Goal: Information Seeking & Learning: Find specific fact

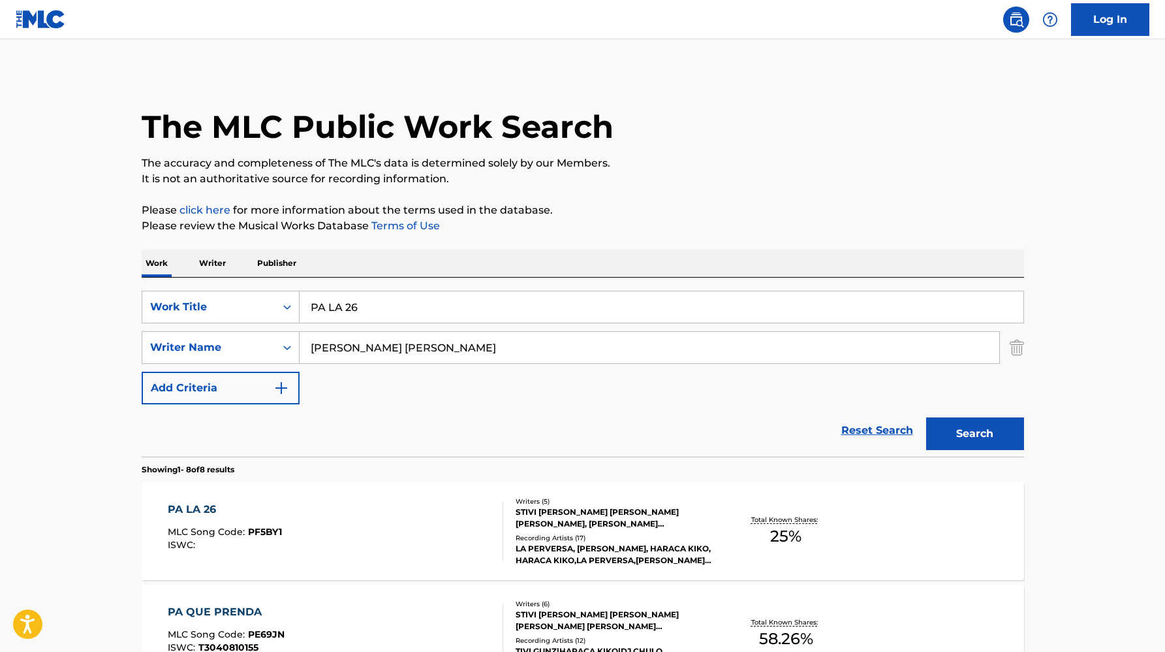
click at [563, 530] on div "Writers ( 5 ) STIVI [PERSON_NAME] [PERSON_NAME] [PERSON_NAME], [PERSON_NAME] [P…" at bounding box center [608, 531] width 210 height 70
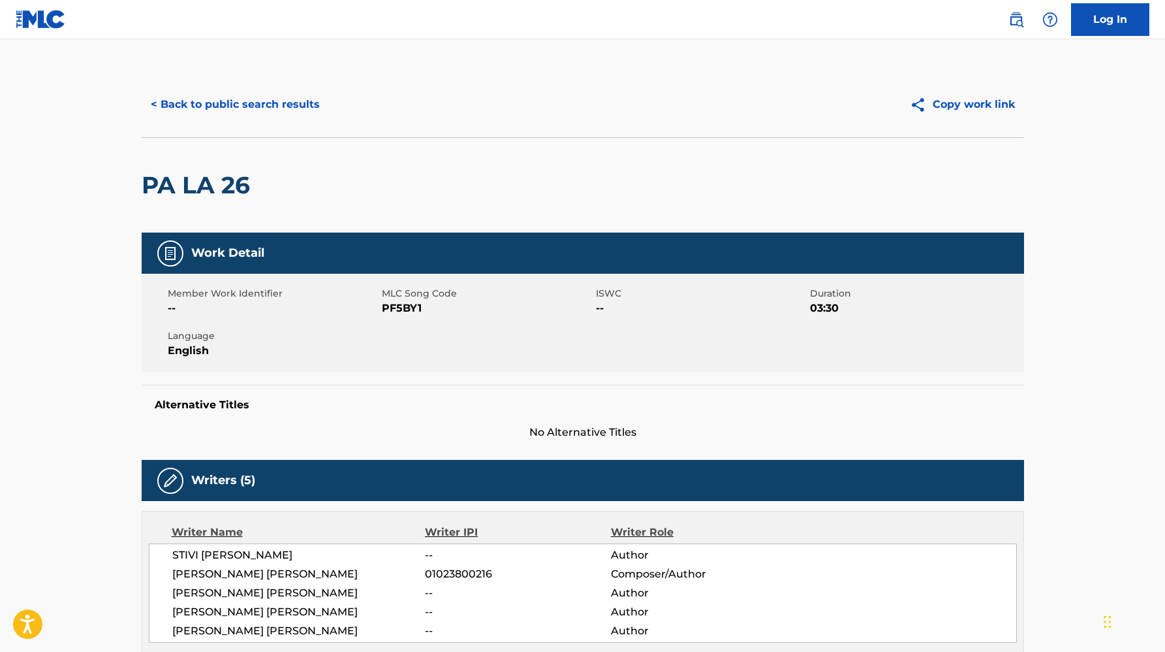
click at [235, 110] on button "< Back to public search results" at bounding box center [235, 104] width 187 height 33
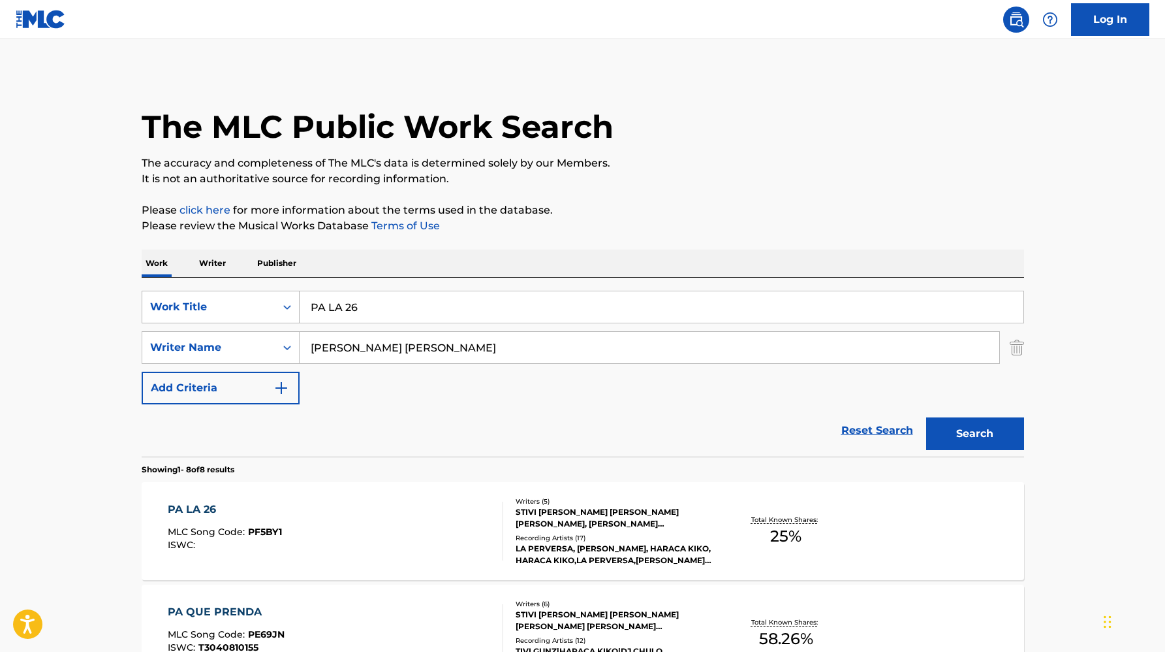
click at [271, 313] on div "Work Title" at bounding box center [208, 306] width 133 height 25
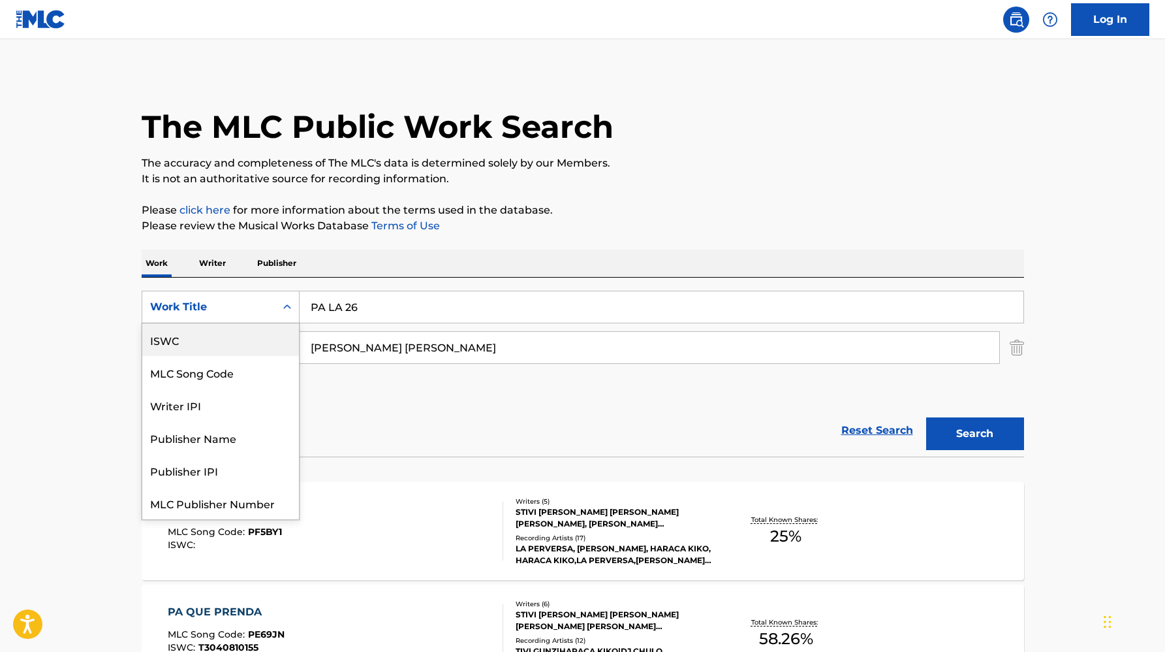
click at [236, 332] on div "ISWC" at bounding box center [220, 339] width 157 height 33
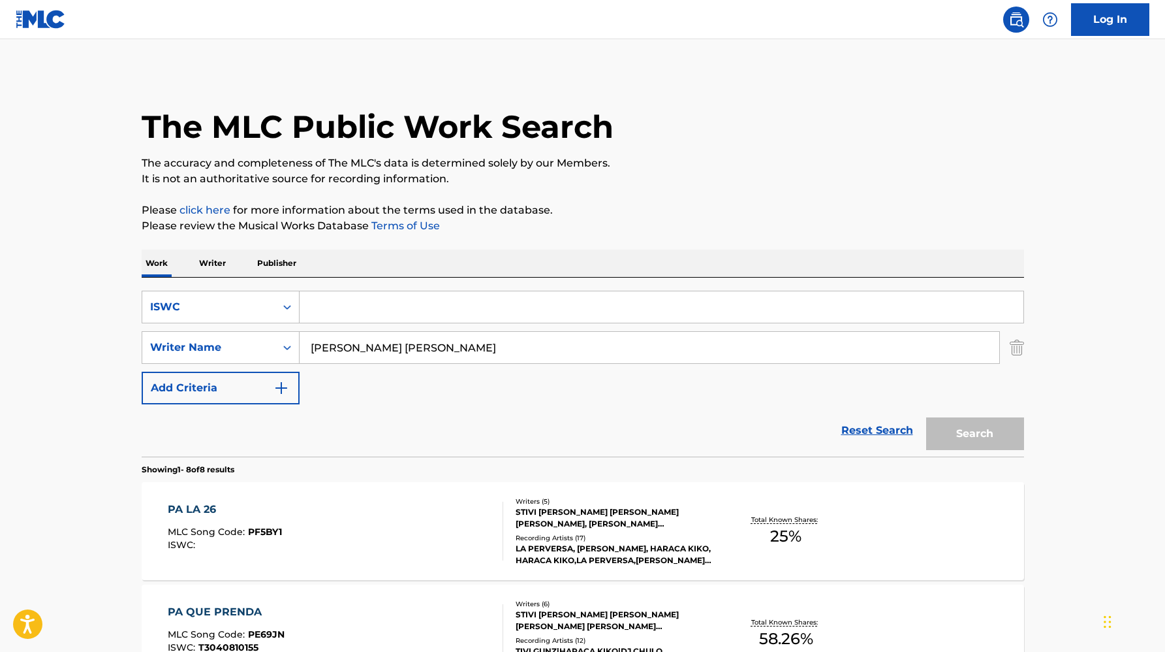
click at [334, 303] on input "Search Form" at bounding box center [662, 306] width 724 height 31
paste input ""ISWC: T0113230413 Title: Whenever You Need Somebody (2022 Remaster) Artists: […"
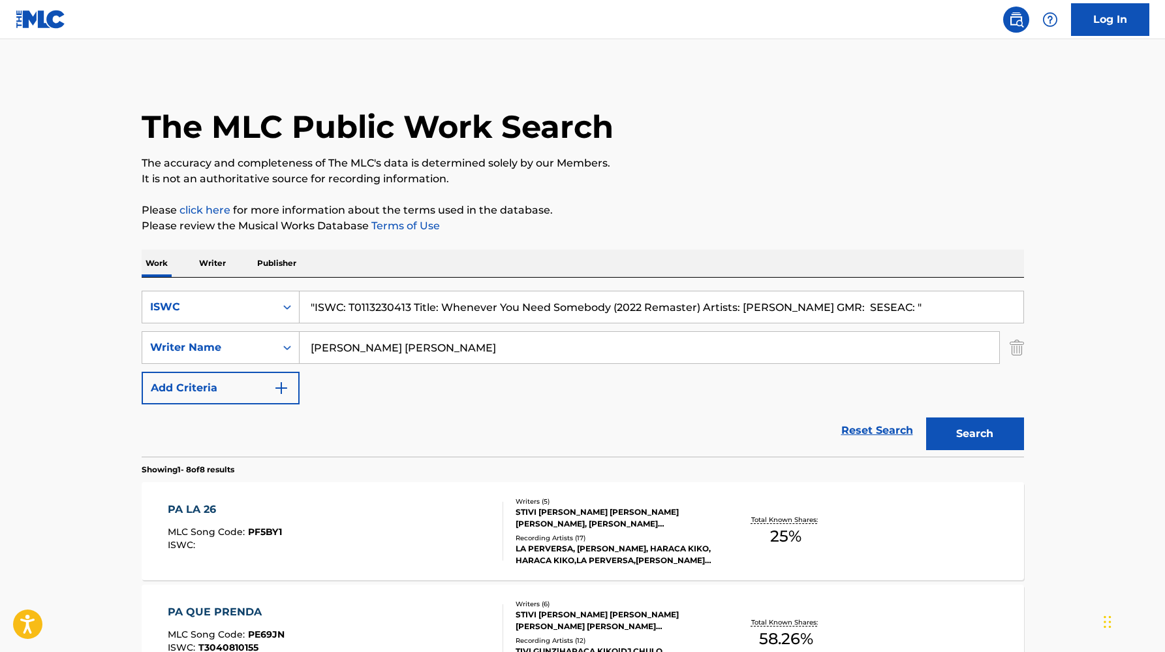
drag, startPoint x: 413, startPoint y: 304, endPoint x: 1169, endPoint y: 311, distance: 756.8
click at [1165, 311] on html "Accessibility Screen-Reader Guide, Feedback, and Issue Reporting | New window C…" at bounding box center [582, 326] width 1165 height 652
drag, startPoint x: 349, startPoint y: 306, endPoint x: 261, endPoint y: 305, distance: 88.1
click at [261, 305] on div "SearchWithCriteria0eebf8c6-a4df-4d99-8678-53423b89a062 ISWC "ISWC: T0113230413" at bounding box center [583, 307] width 883 height 33
type input "T0113230413"
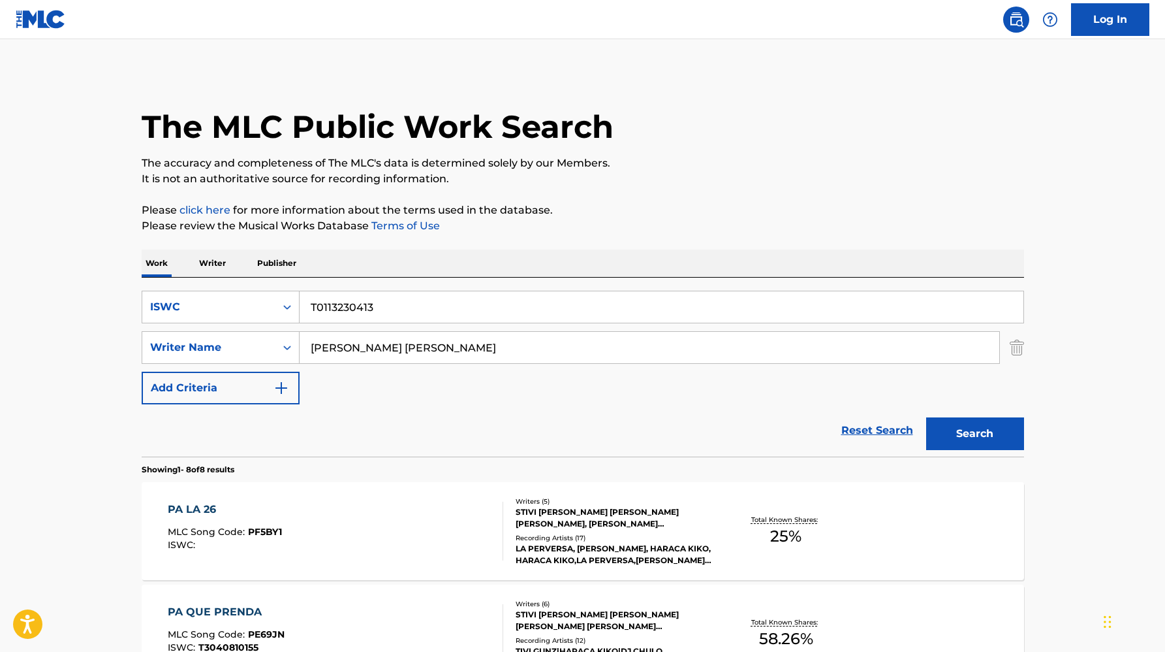
click at [337, 343] on input "[PERSON_NAME] [PERSON_NAME]" at bounding box center [650, 347] width 700 height 31
click at [927, 417] on button "Search" at bounding box center [976, 433] width 98 height 33
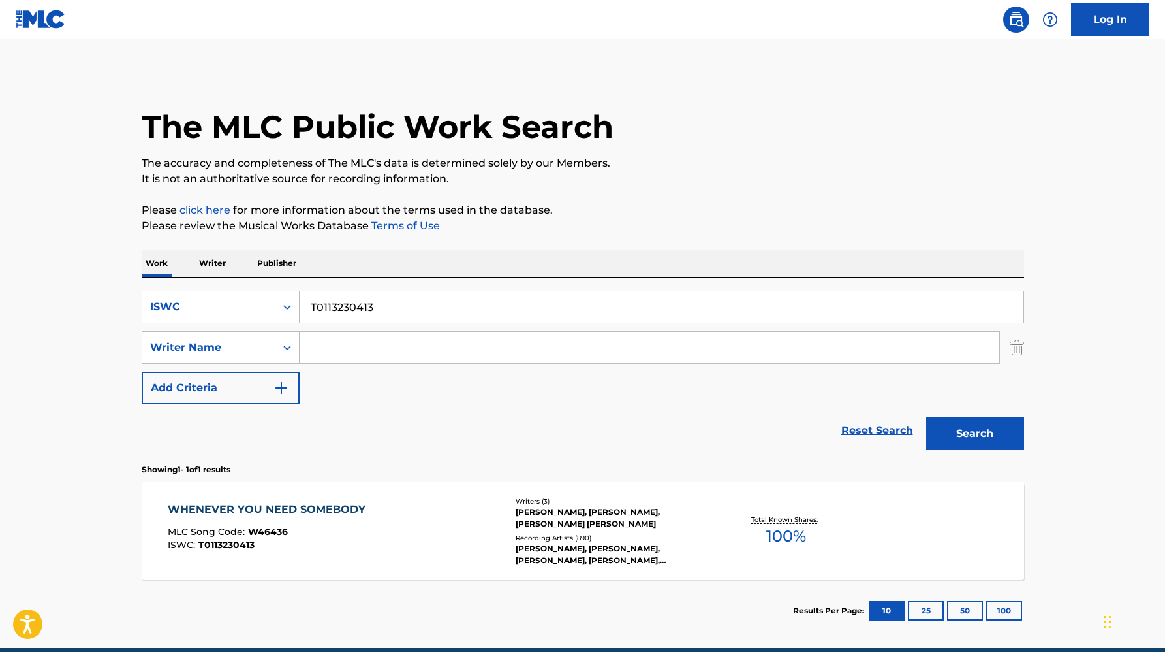
click at [575, 510] on div "[PERSON_NAME], [PERSON_NAME], [PERSON_NAME] [PERSON_NAME]" at bounding box center [614, 518] width 197 height 24
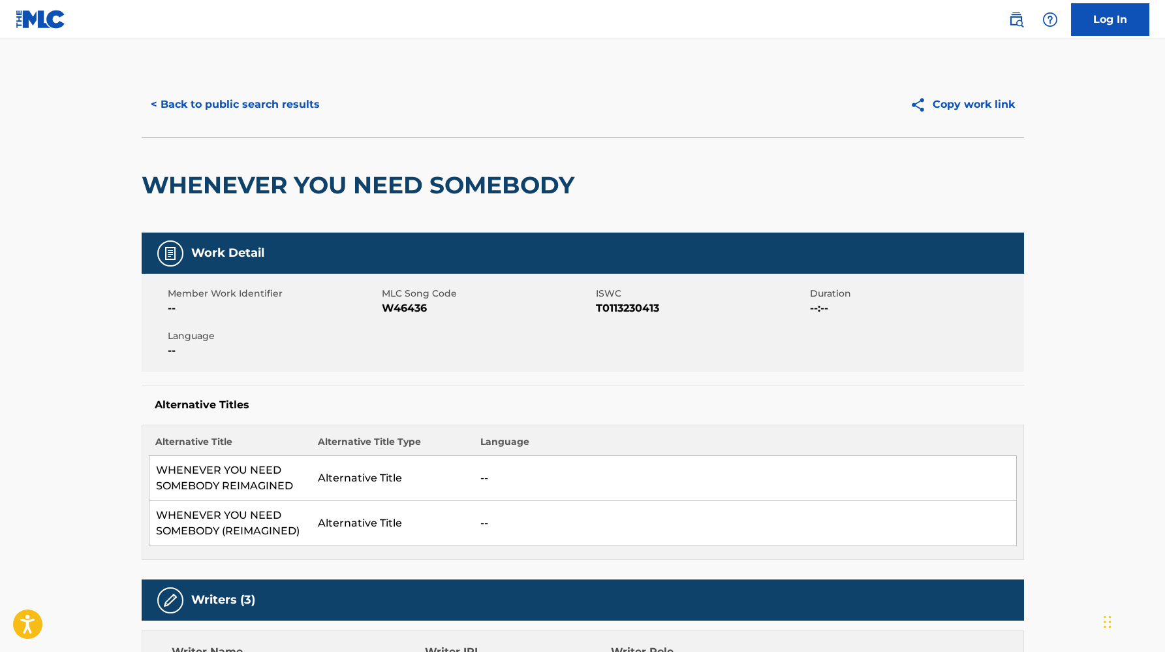
click at [629, 307] on span "T0113230413" at bounding box center [701, 308] width 211 height 16
copy span "T0113230413"
click at [201, 90] on button "< Back to public search results" at bounding box center [235, 104] width 187 height 33
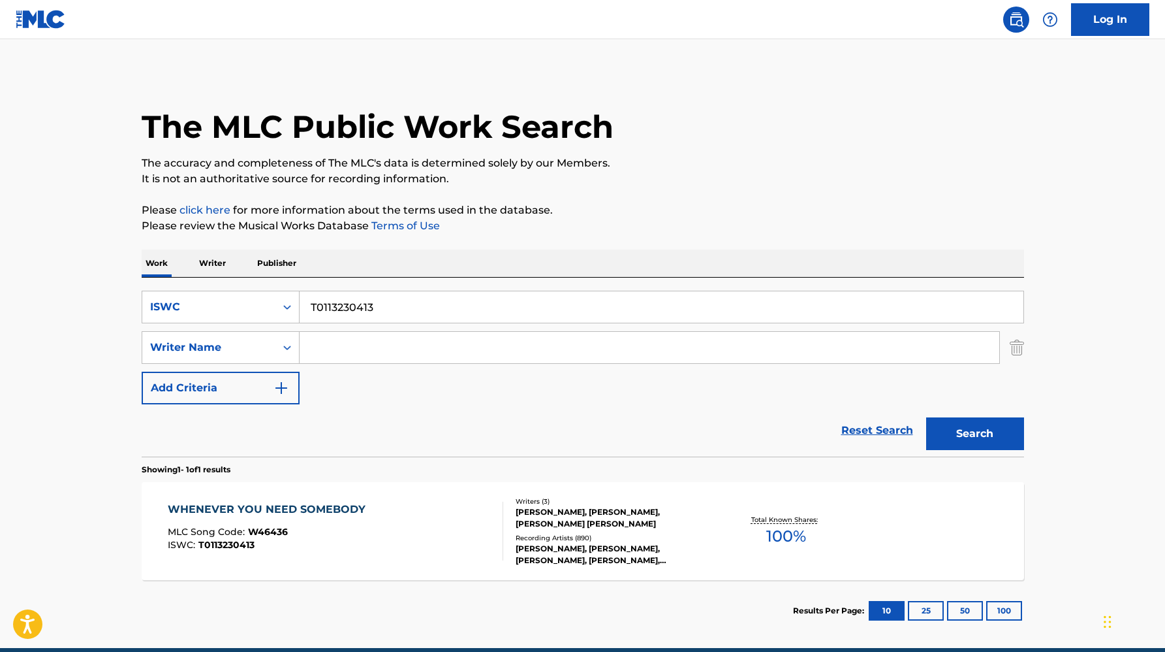
click at [323, 311] on input "T0113230413" at bounding box center [662, 306] width 724 height 31
paste input "926301574"
click at [927, 417] on button "Search" at bounding box center [976, 433] width 98 height 33
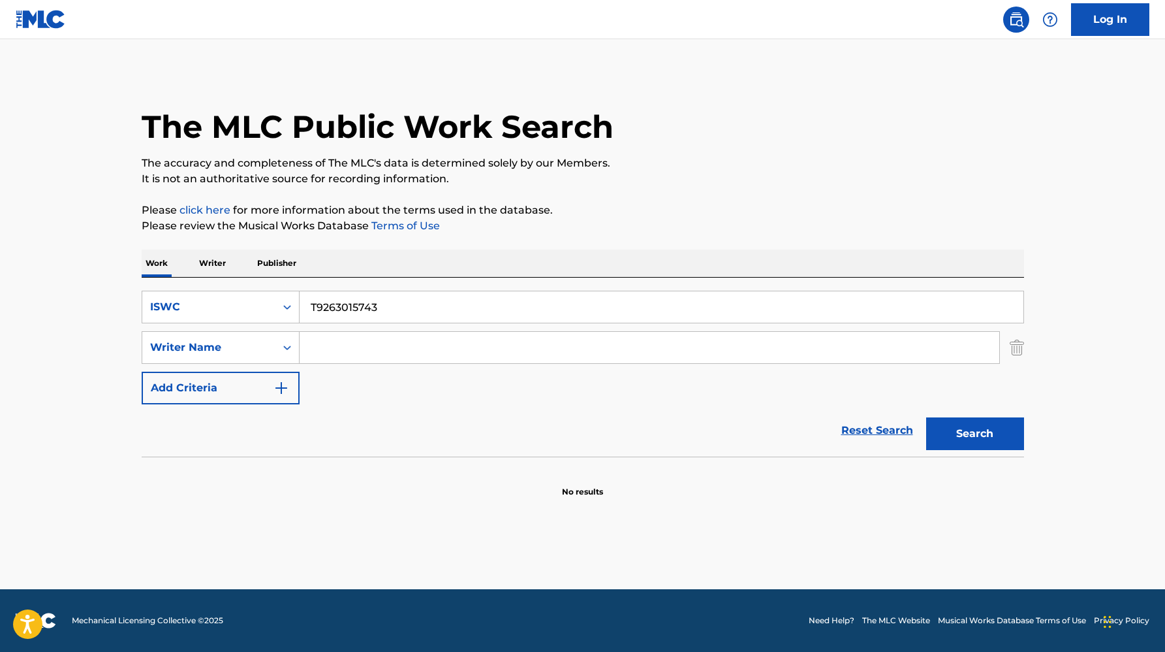
click at [355, 313] on input "T9263015743" at bounding box center [662, 306] width 724 height 31
paste input "\"
click at [927, 417] on button "Search" at bounding box center [976, 433] width 98 height 33
type input "T9263015743"
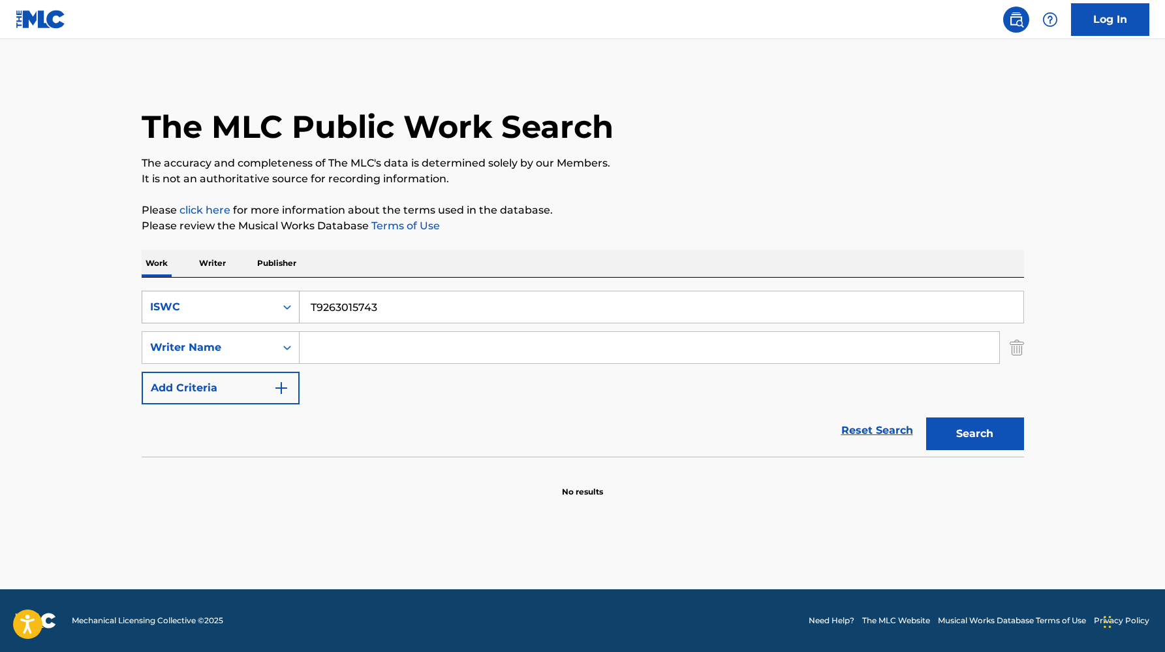
click at [185, 310] on div "ISWC" at bounding box center [209, 307] width 118 height 16
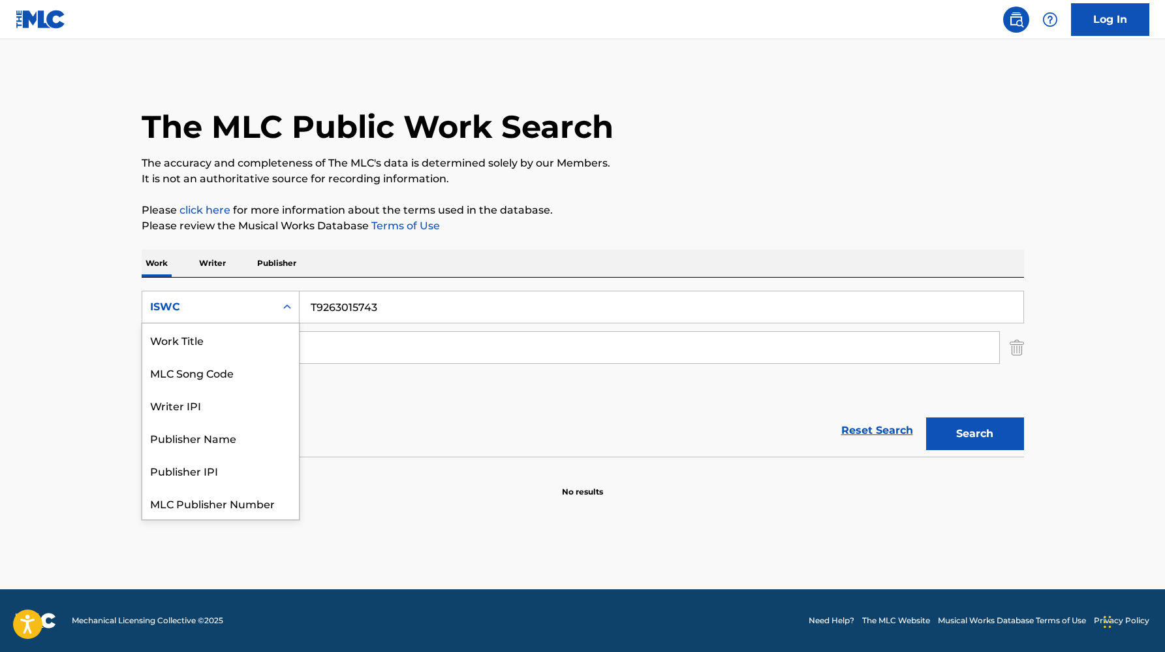
scroll to position [33, 0]
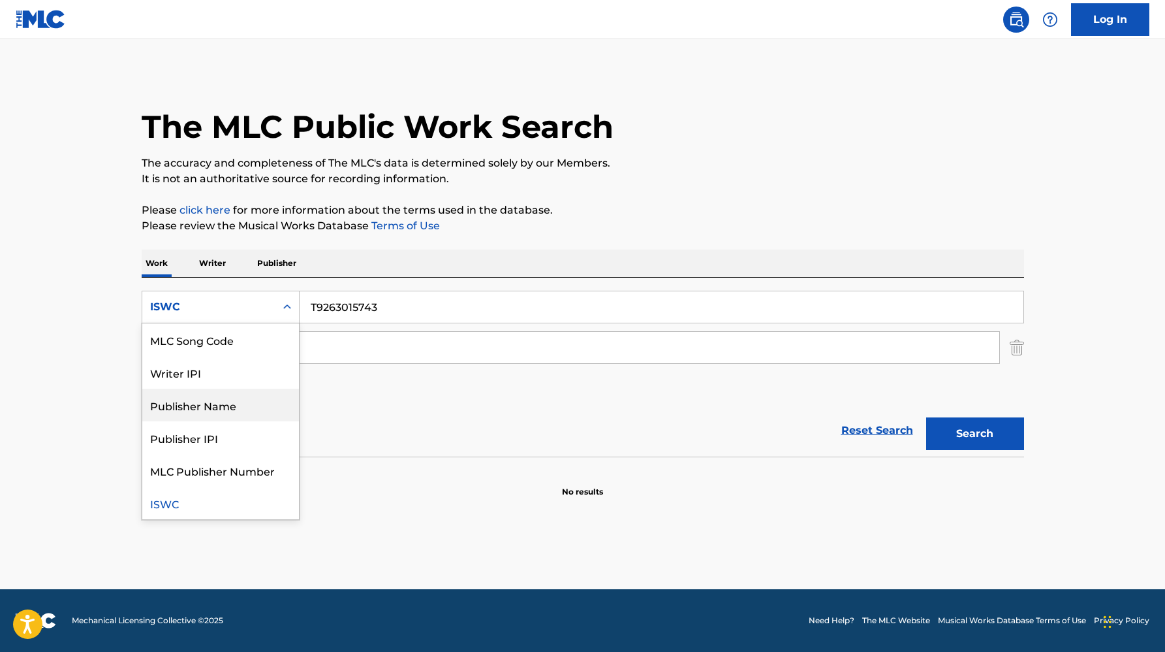
click at [217, 414] on div "Publisher Name" at bounding box center [220, 404] width 157 height 33
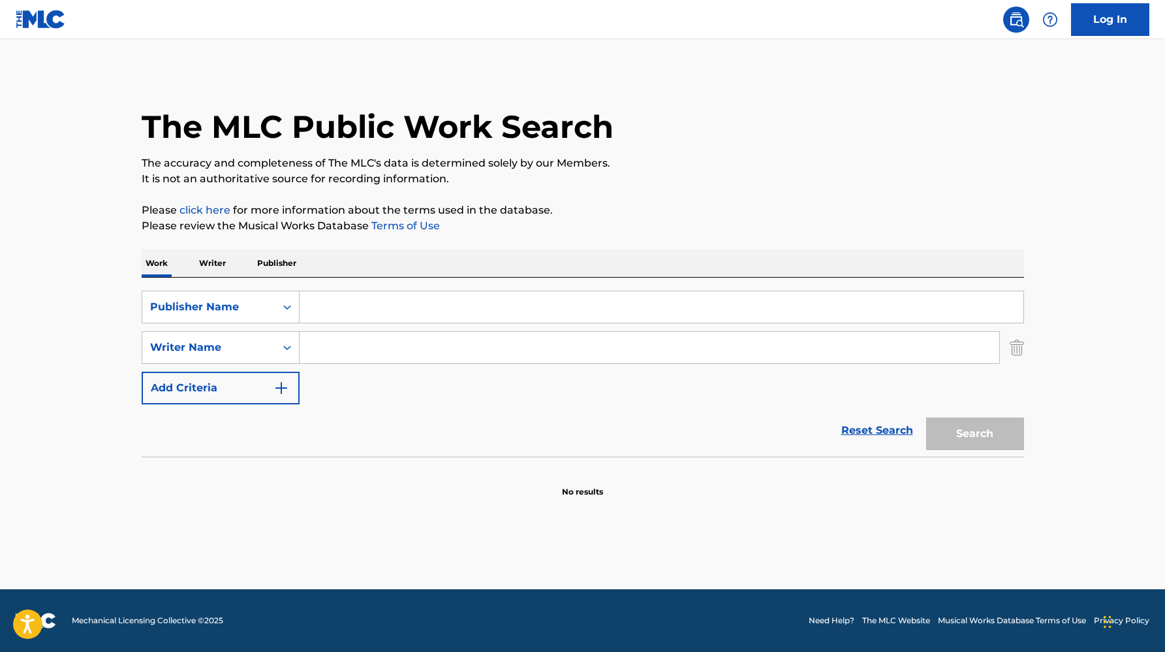
click at [375, 311] on input "Search Form" at bounding box center [662, 306] width 724 height 31
paste input "KMR MUSIC ROYALTIES II SCSP"
type input "KMR MUSIC ROYALTIES II SCSP"
click at [927, 417] on button "Search" at bounding box center [976, 433] width 98 height 33
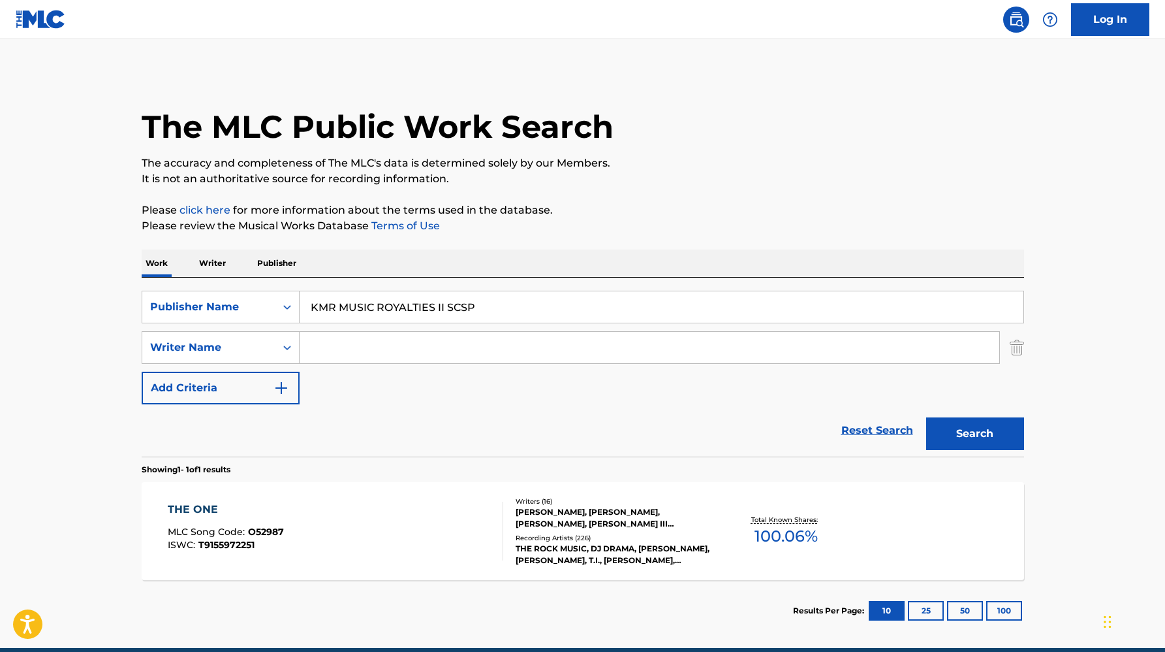
click at [588, 540] on div "Recording Artists ( 226 )" at bounding box center [614, 538] width 197 height 10
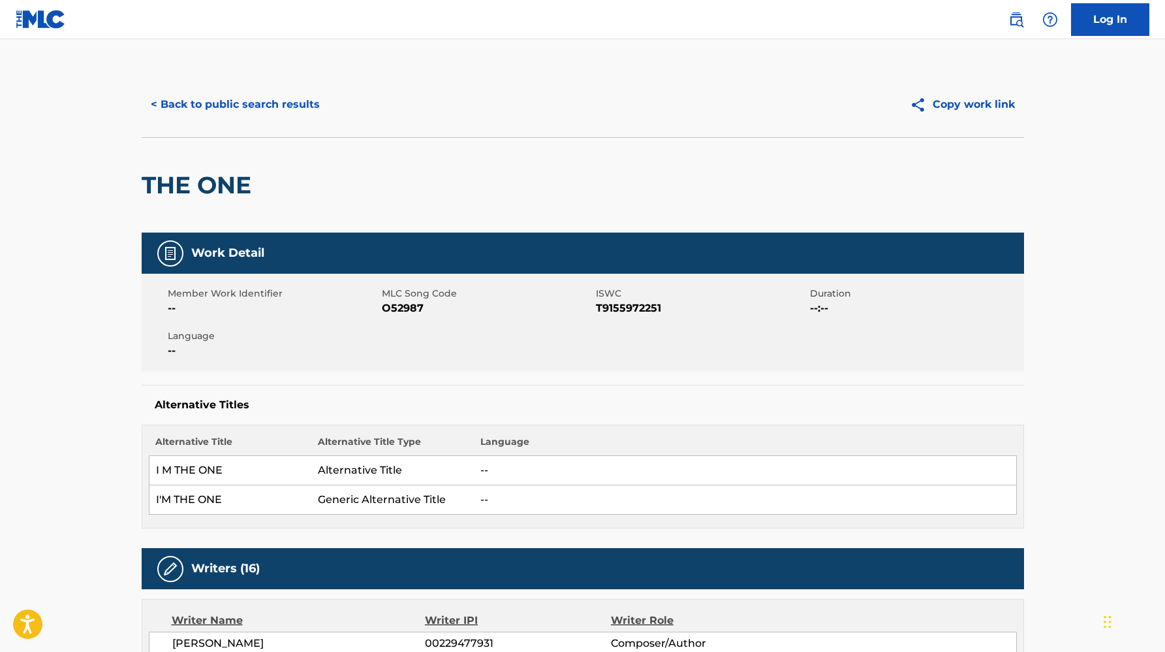
click at [407, 306] on span "O52987" at bounding box center [487, 308] width 211 height 16
click at [268, 103] on button "< Back to public search results" at bounding box center [235, 104] width 187 height 33
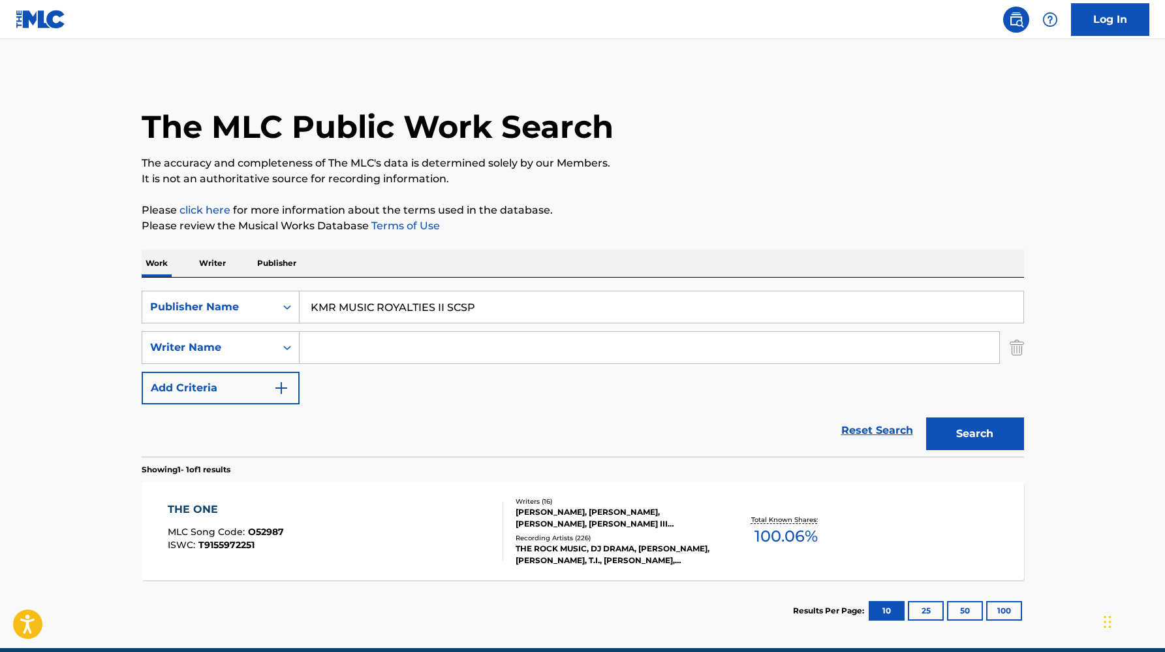
click at [419, 317] on input "KMR MUSIC ROYALTIES II SCSP" at bounding box center [662, 306] width 724 height 31
paste input "[PERSON_NAME] AND CO INC"
type input "[PERSON_NAME] AND CO INC"
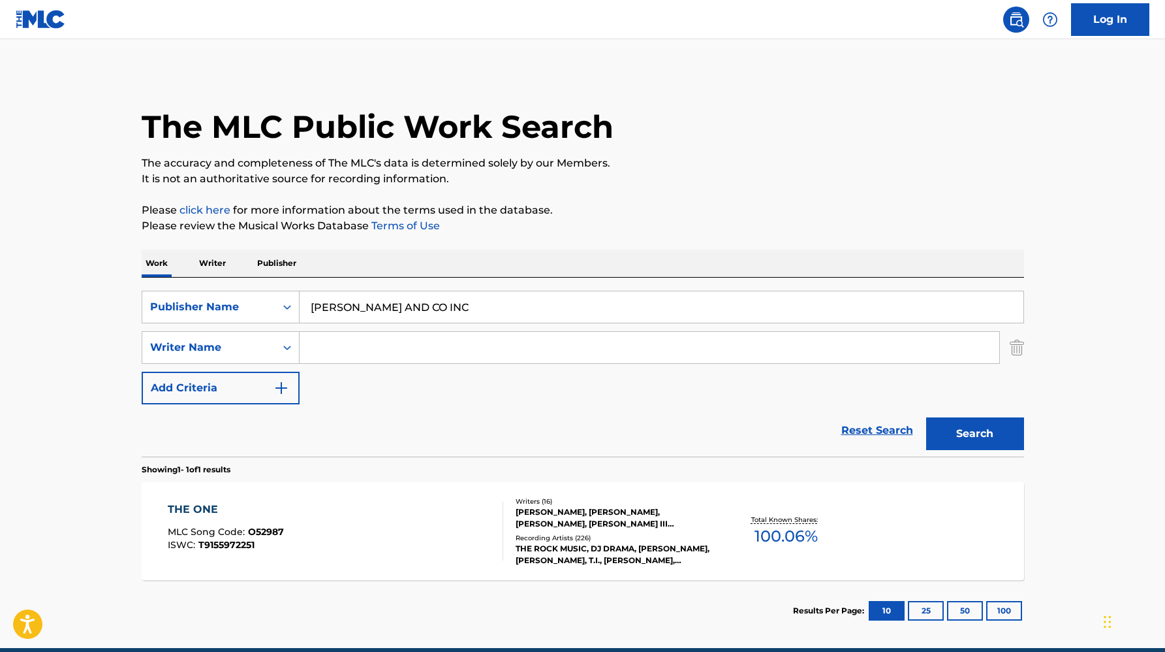
click at [927, 417] on button "Search" at bounding box center [976, 433] width 98 height 33
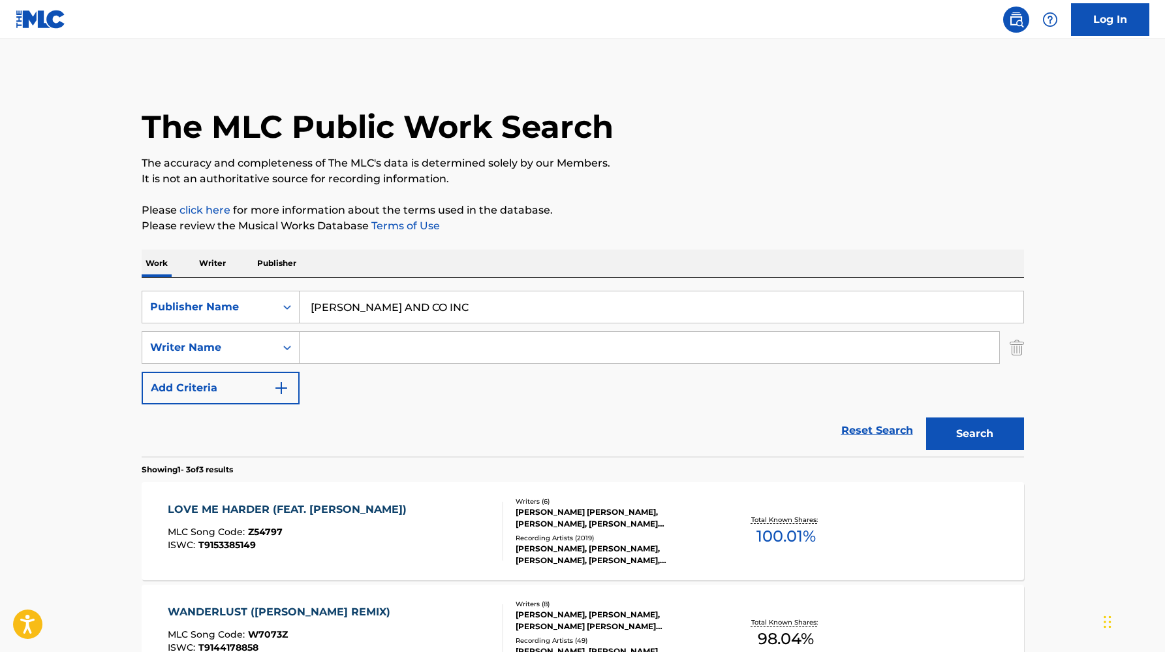
click at [661, 545] on div "[PERSON_NAME], [PERSON_NAME], [PERSON_NAME], [PERSON_NAME], [PERSON_NAME], [PER…" at bounding box center [614, 555] width 197 height 24
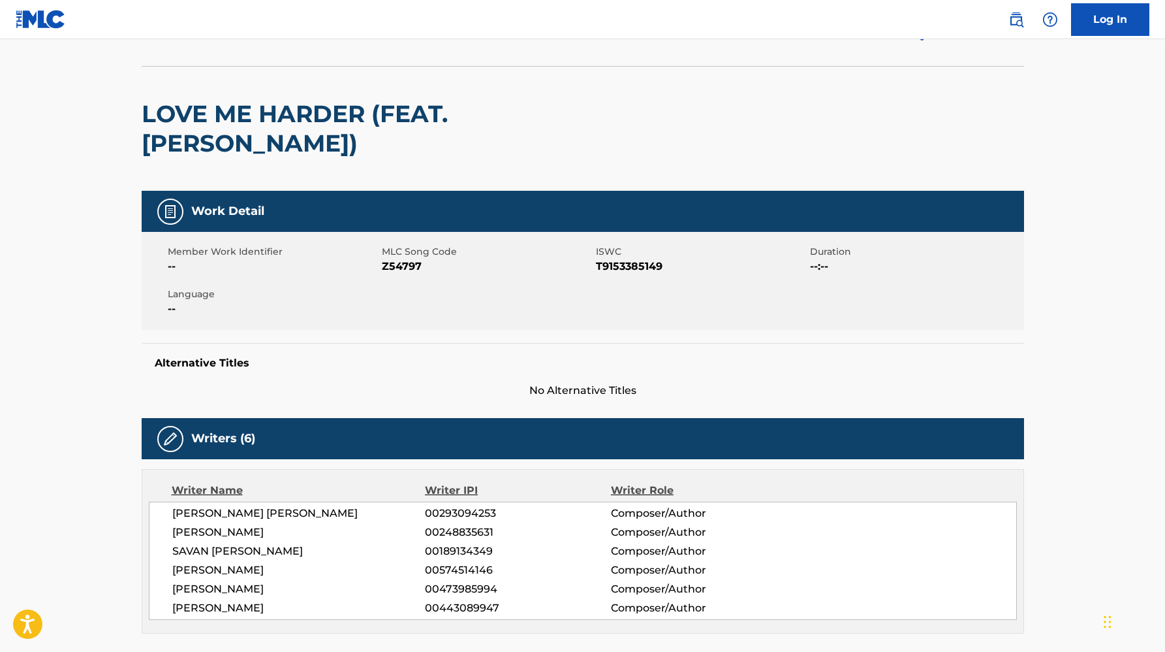
scroll to position [39, 0]
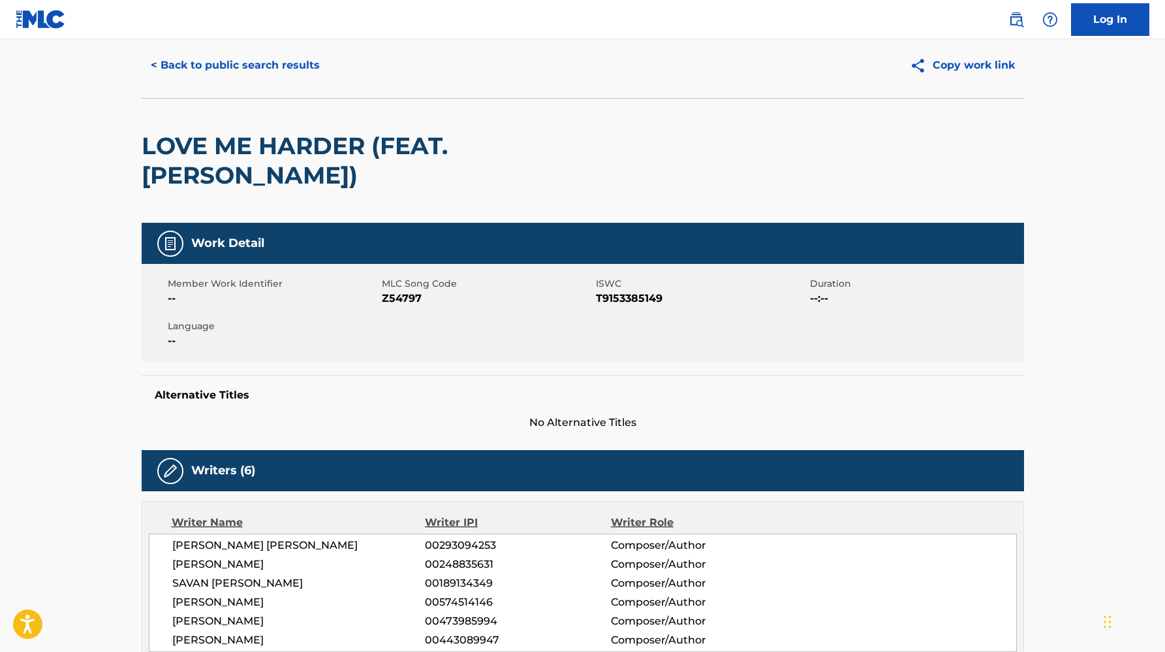
click at [400, 291] on span "Z54797" at bounding box center [487, 299] width 211 height 16
copy span "Z54797"
click at [304, 59] on button "< Back to public search results" at bounding box center [235, 65] width 187 height 33
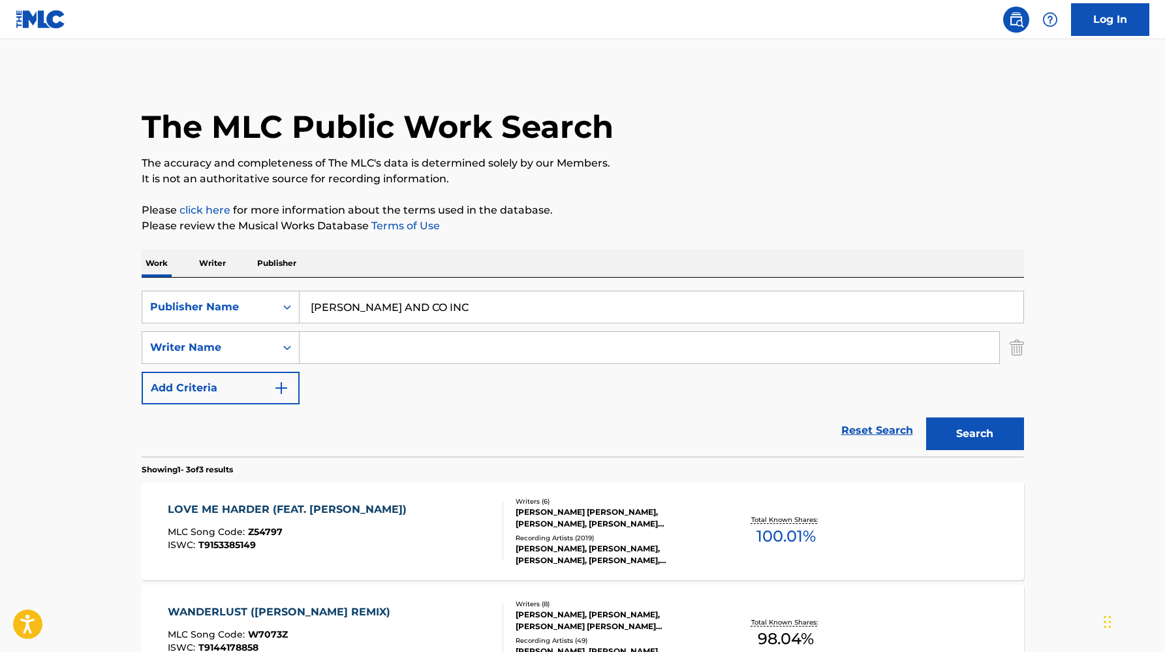
click at [381, 311] on input "[PERSON_NAME] AND CO INC" at bounding box center [662, 306] width 724 height 31
paste input ".I.A.E. DIREZIONE GENERALE"
type input "S.I.A.E. DIREZIONE GENERALE"
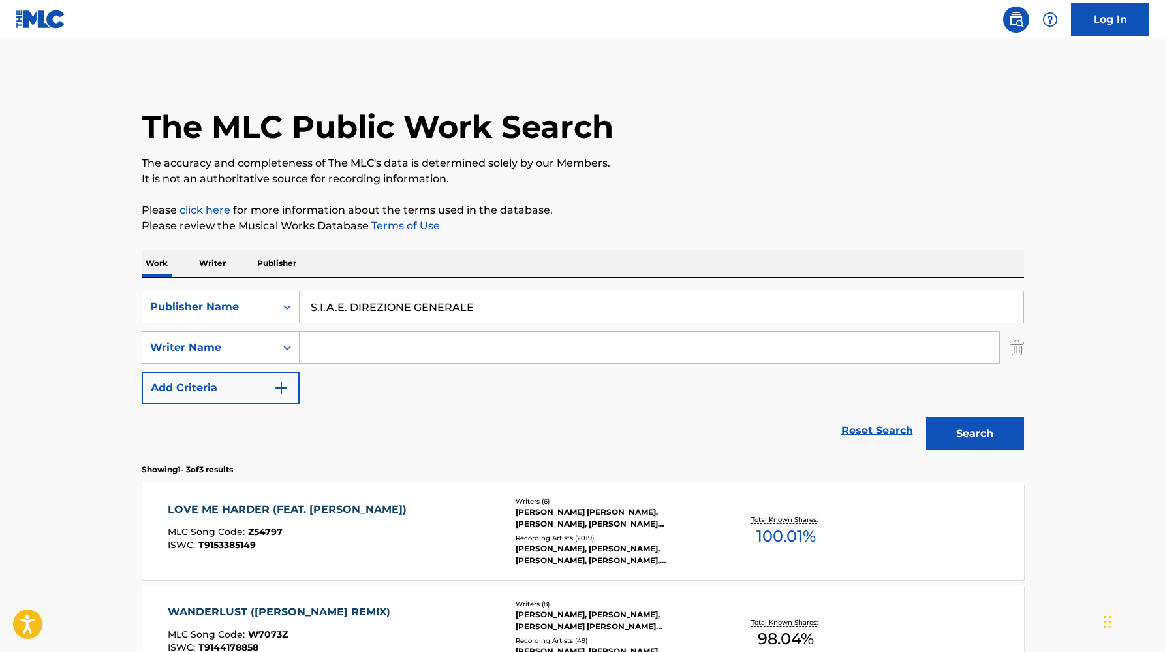
click at [927, 417] on button "Search" at bounding box center [976, 433] width 98 height 33
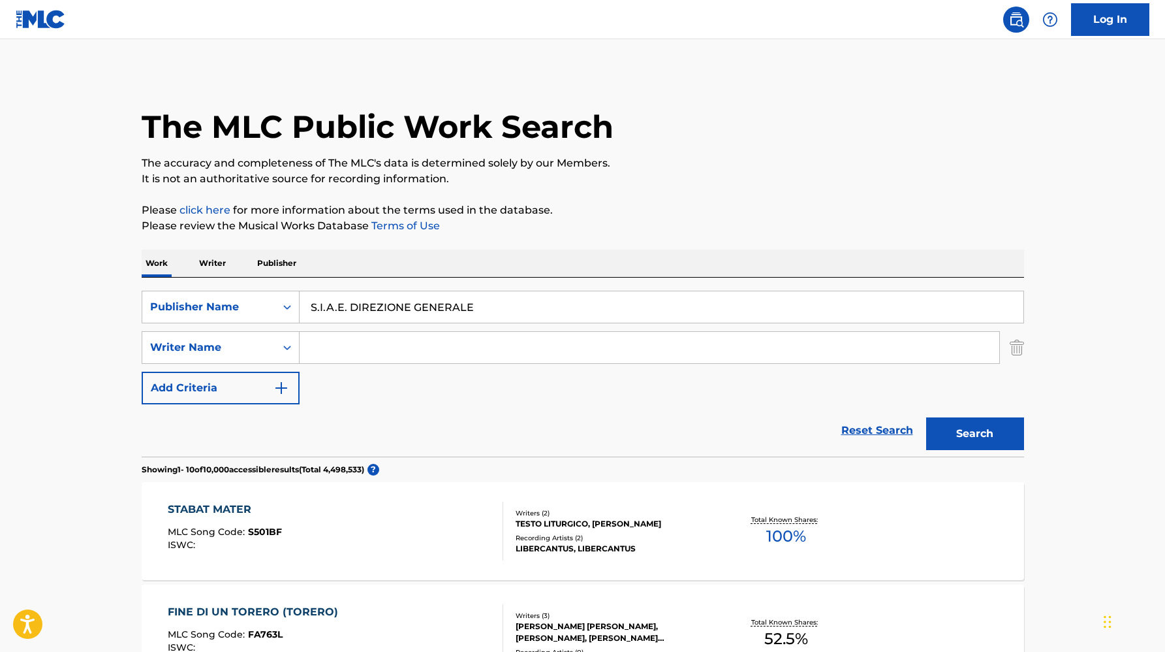
click at [565, 528] on div "TESTO LITURGICO, [PERSON_NAME]" at bounding box center [614, 524] width 197 height 12
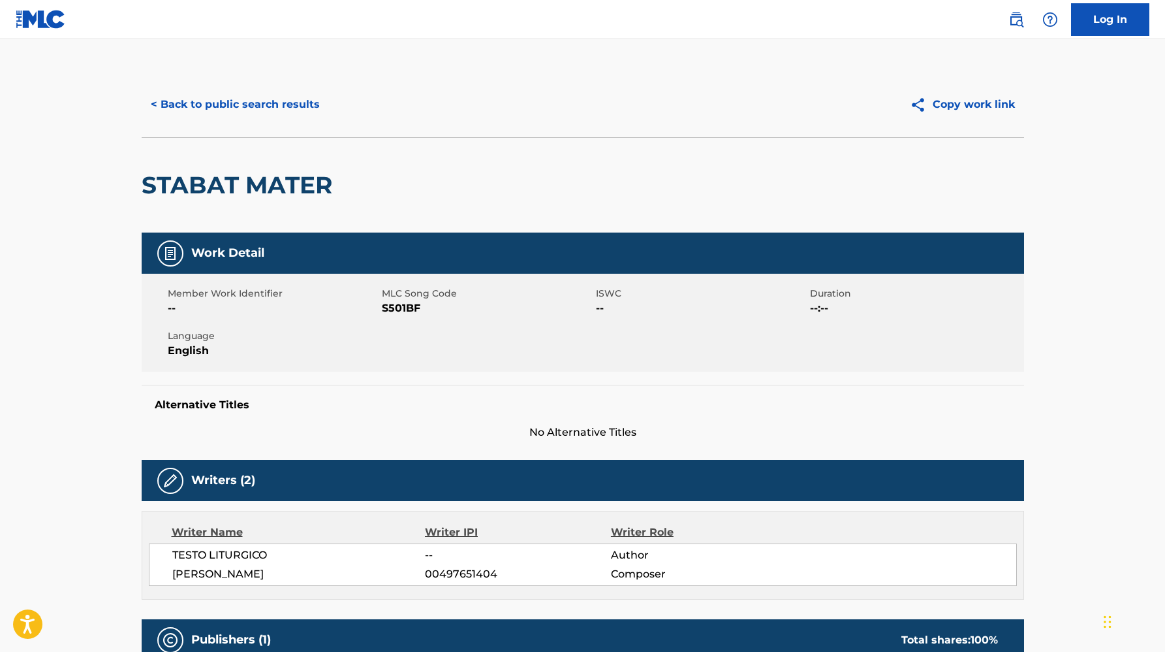
click at [225, 91] on button "< Back to public search results" at bounding box center [235, 104] width 187 height 33
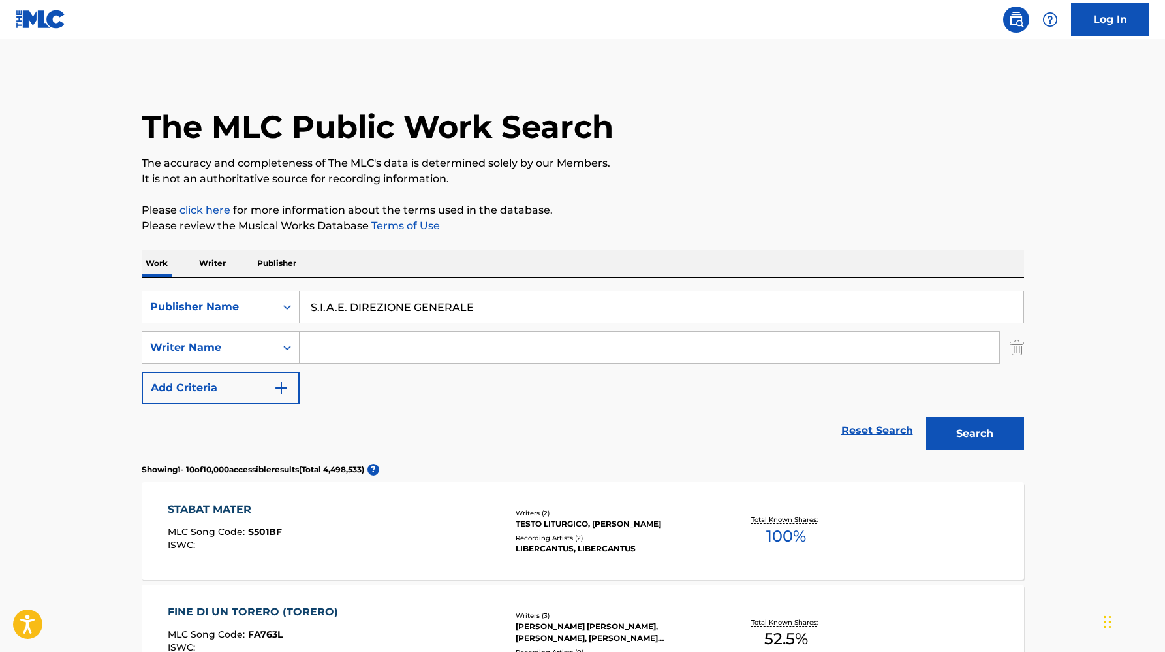
click at [343, 307] on input "S.I.A.E. DIREZIONE GENERALE" at bounding box center [662, 306] width 724 height 31
paste input "T9211045680"
type input "T9211045680"
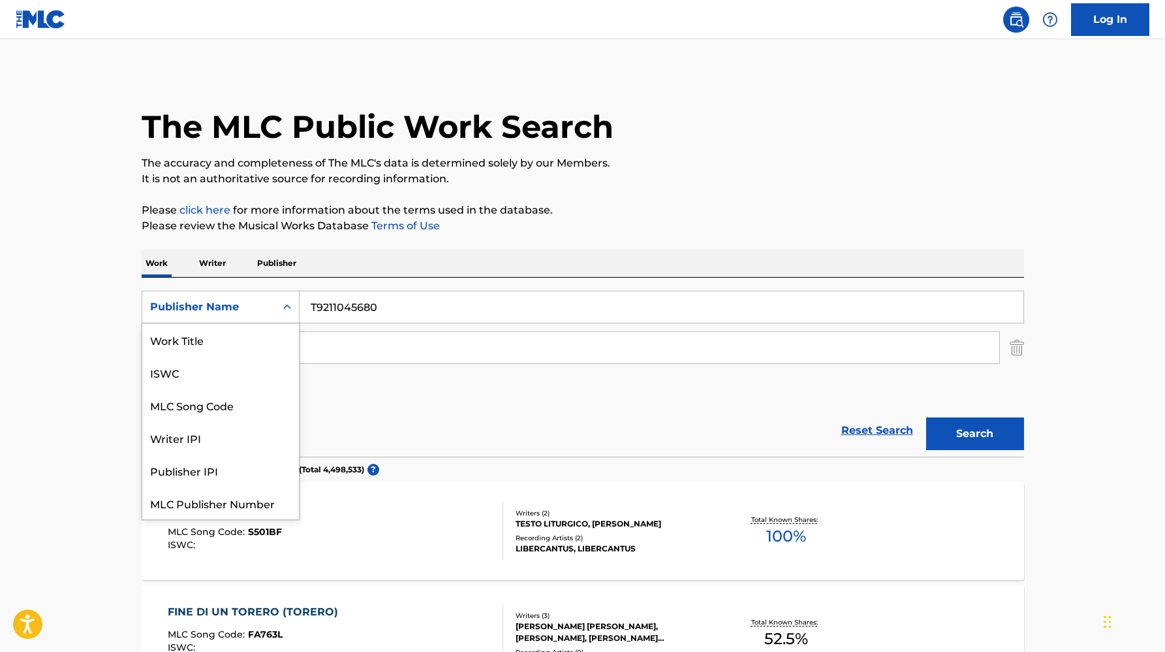
click at [196, 295] on div "Publisher Name" at bounding box center [208, 306] width 133 height 25
click at [195, 339] on div "ISWC" at bounding box center [220, 339] width 157 height 33
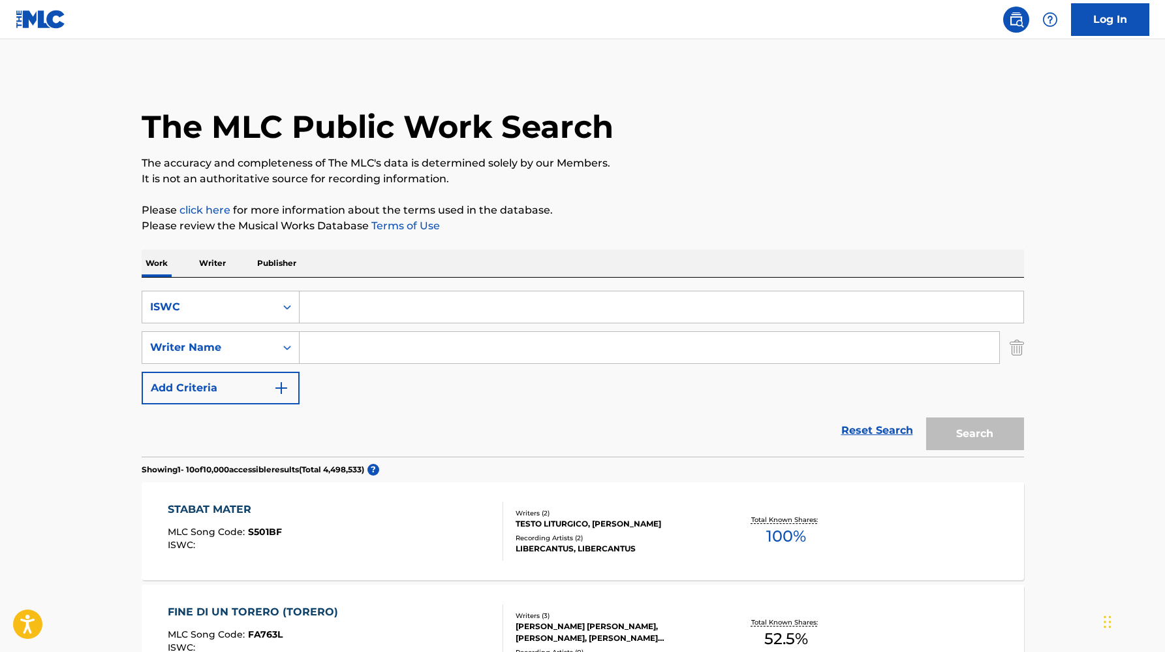
click at [347, 313] on input "Search Form" at bounding box center [662, 306] width 724 height 31
paste input "T9211045680"
type input "T9211045680"
click at [927, 417] on button "Search" at bounding box center [976, 433] width 98 height 33
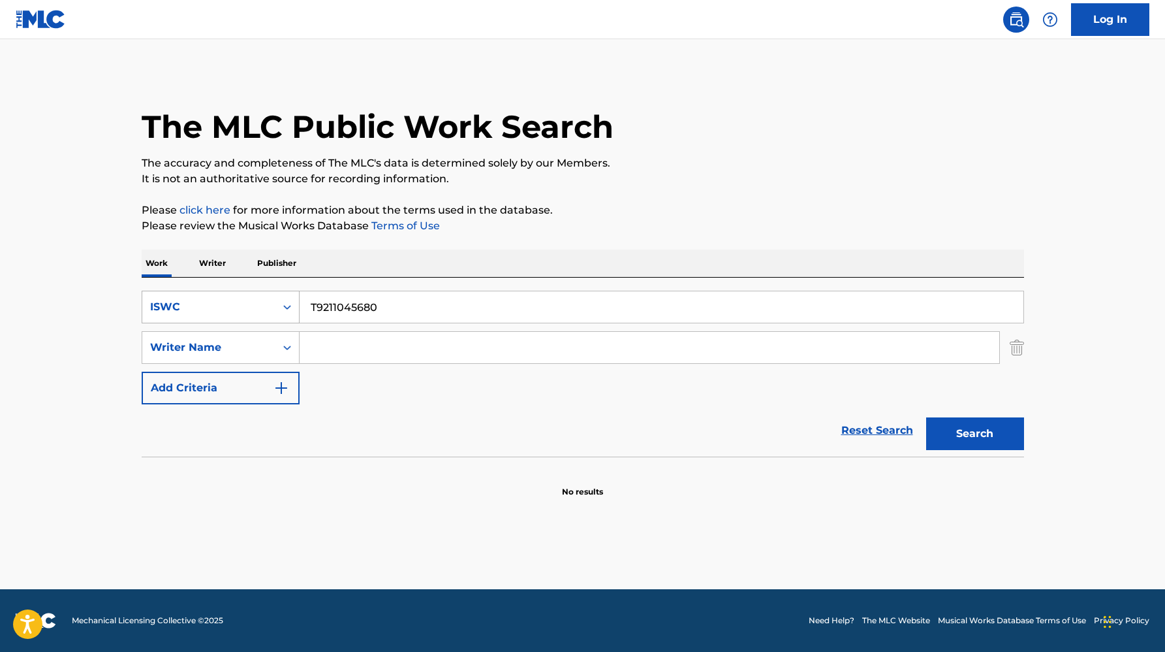
click at [246, 314] on div "ISWC" at bounding box center [209, 307] width 118 height 16
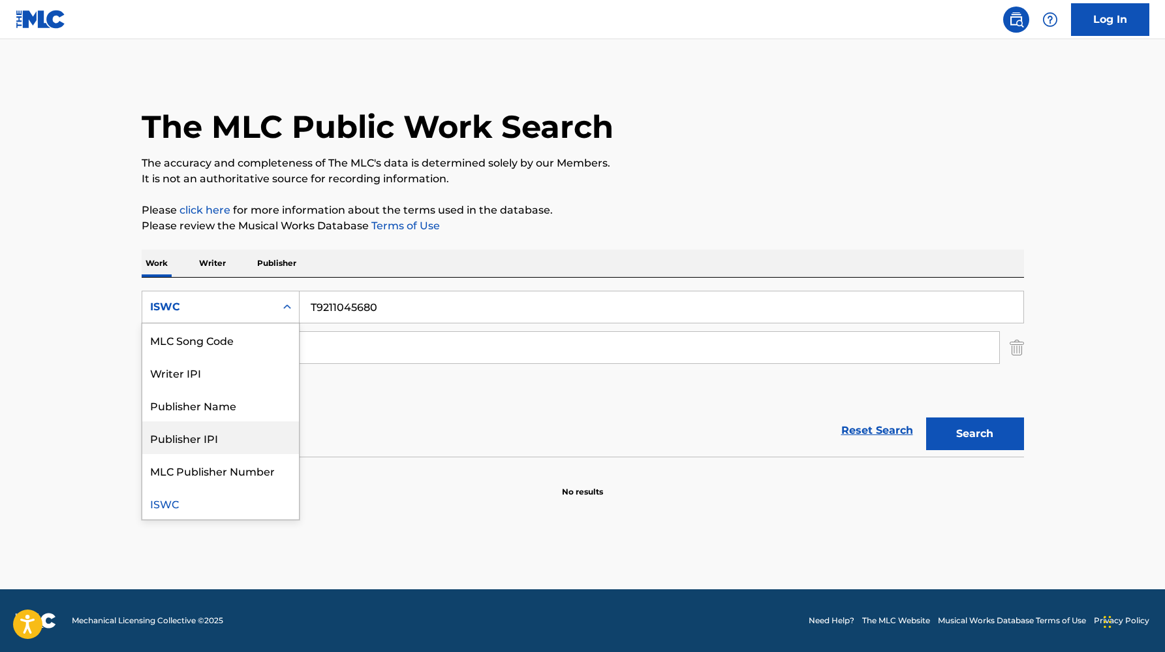
click at [219, 432] on div "Publisher IPI" at bounding box center [220, 437] width 157 height 33
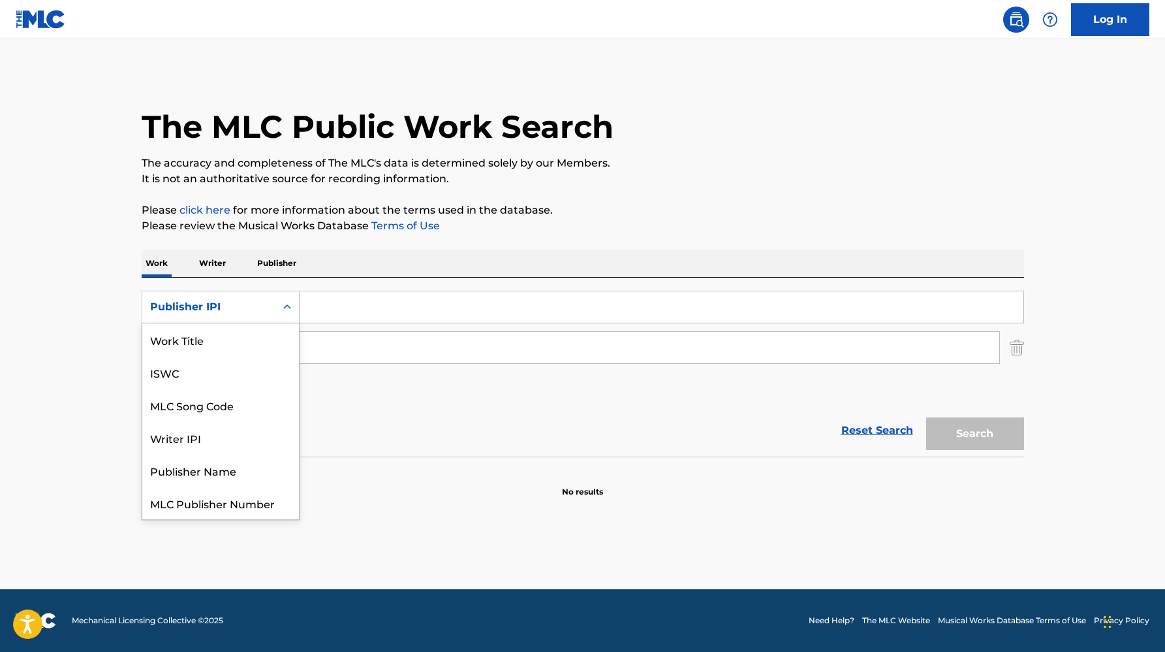
click at [213, 311] on div "Publisher IPI" at bounding box center [209, 307] width 118 height 16
click at [215, 428] on div "Publisher Name" at bounding box center [220, 437] width 157 height 33
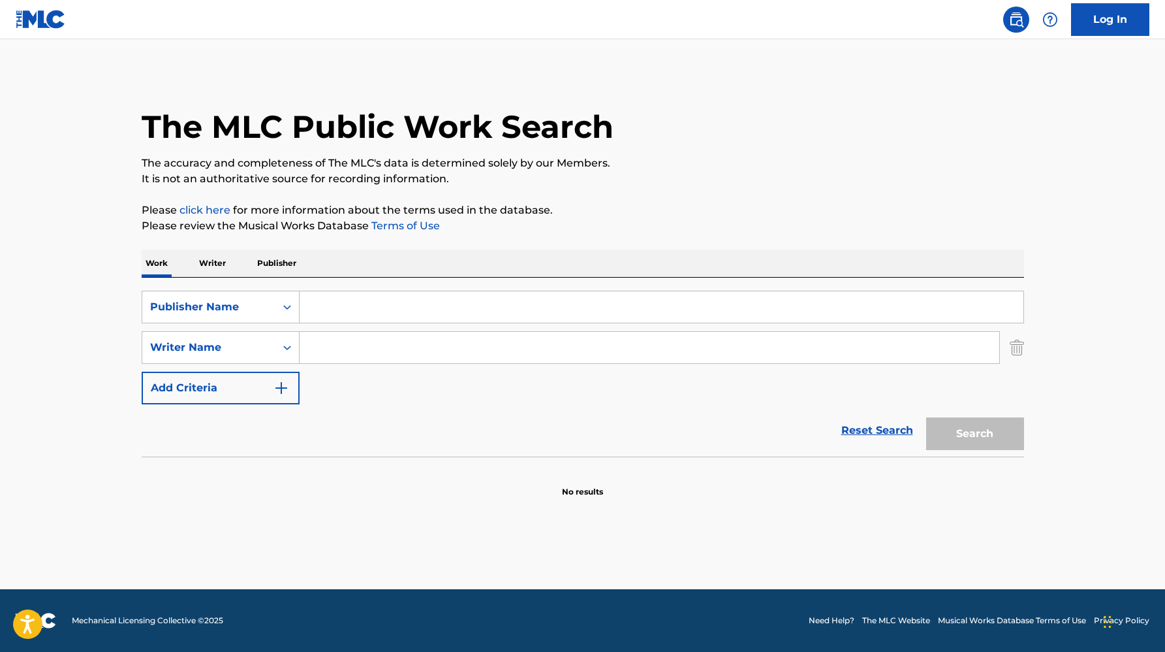
click at [330, 291] on input "Search Form" at bounding box center [662, 306] width 724 height 31
paste input "Sociedad General De Autores De Espana S G A E"
type input "Sociedad General De Autores De Espana S G A E"
click at [927, 417] on button "Search" at bounding box center [976, 433] width 98 height 33
